Goal: Register for event/course

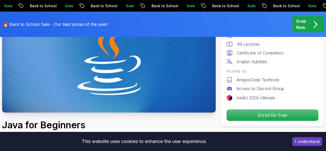
scroll to position [76, 0]
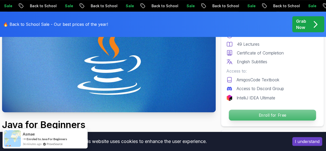
click at [244, 116] on p "Enroll for Free" at bounding box center [272, 114] width 87 height 11
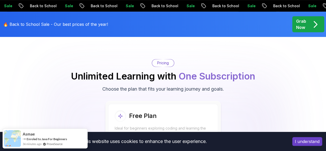
scroll to position [1061, 0]
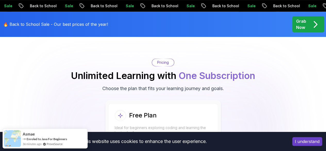
click at [185, 144] on p "Start Free" at bounding box center [162, 149] width 91 height 11
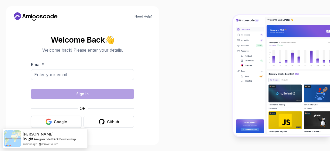
click at [59, 124] on button "Google" at bounding box center [56, 121] width 50 height 12
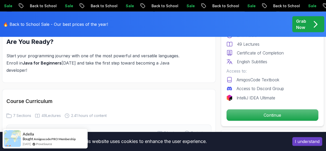
scroll to position [728, 0]
click at [295, 138] on button "I understand" at bounding box center [307, 141] width 30 height 9
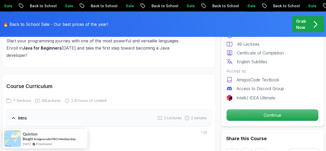
scroll to position [743, 0]
click at [11, 130] on icon at bounding box center [13, 132] width 5 height 5
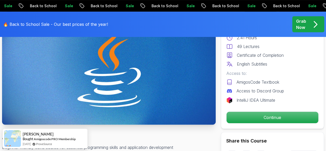
scroll to position [65, 0]
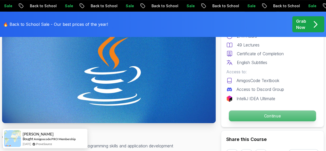
click at [253, 115] on p "Continue" at bounding box center [272, 115] width 87 height 11
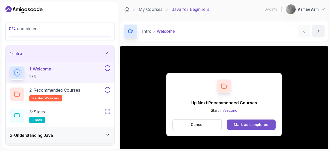
click at [243, 123] on div "Mark as completed" at bounding box center [251, 124] width 35 height 5
